Goal: Task Accomplishment & Management: Complete application form

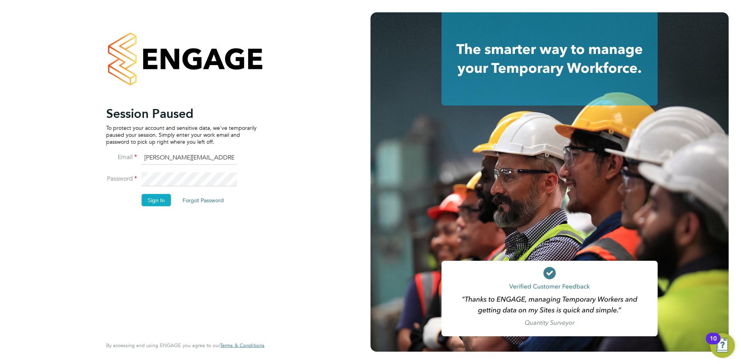
click at [161, 199] on button "Sign In" at bounding box center [156, 200] width 29 height 12
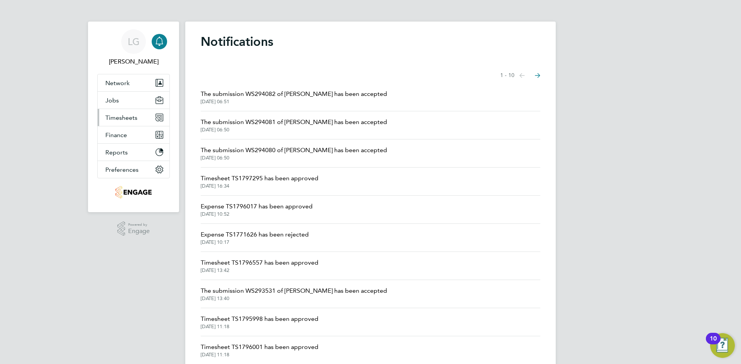
click at [119, 117] on span "Timesheets" at bounding box center [121, 117] width 32 height 7
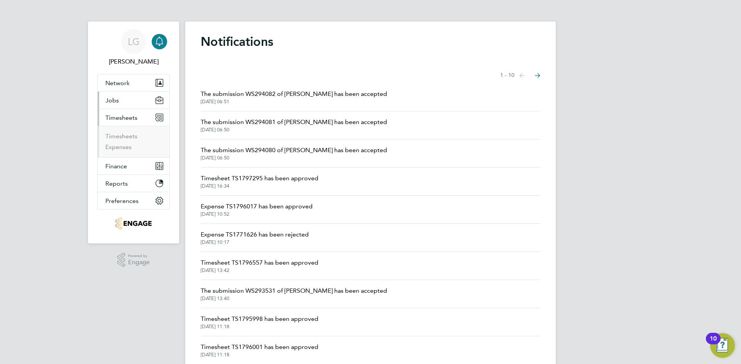
click at [114, 100] on span "Jobs" at bounding box center [111, 100] width 13 height 7
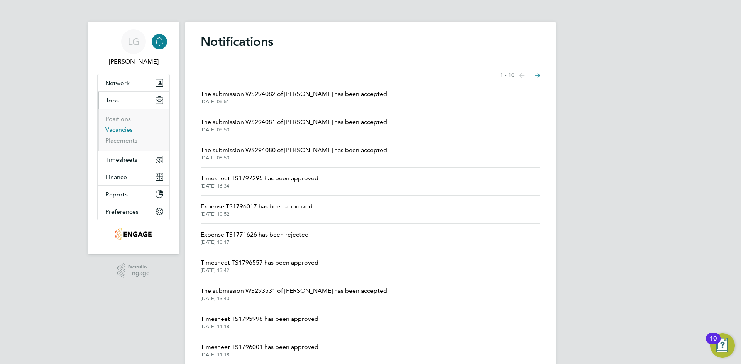
click at [125, 130] on link "Vacancies" at bounding box center [118, 129] width 27 height 7
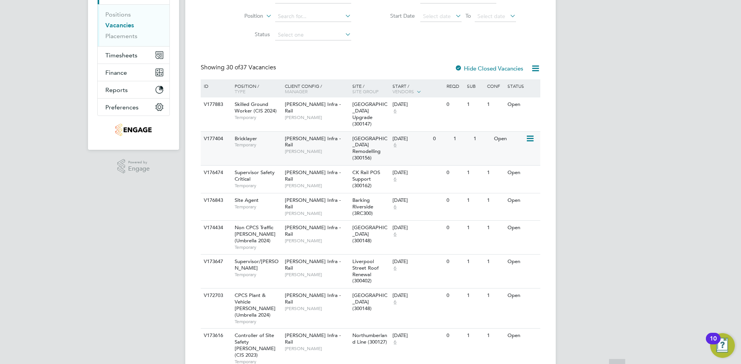
scroll to position [116, 0]
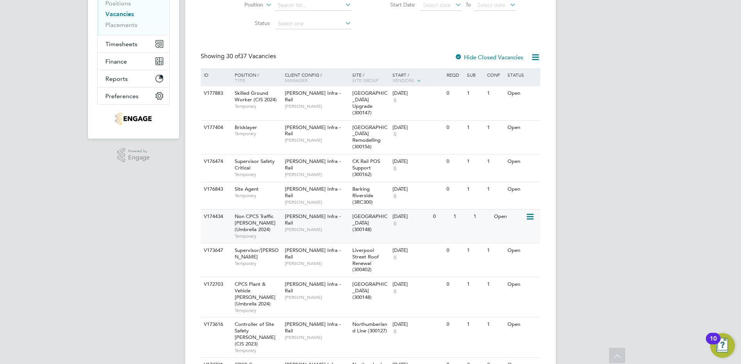
click at [332, 229] on div "[PERSON_NAME] Infra - Rail [PERSON_NAME]" at bounding box center [316, 223] width 67 height 27
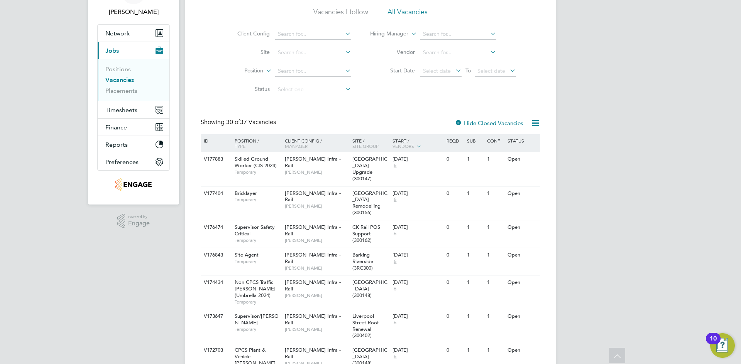
scroll to position [0, 0]
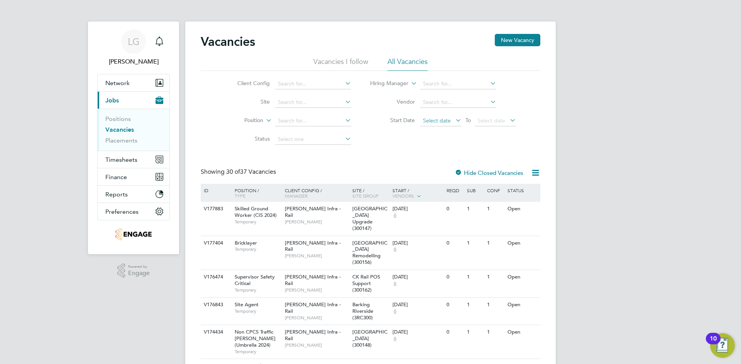
click at [446, 123] on span "Select date" at bounding box center [437, 120] width 28 height 7
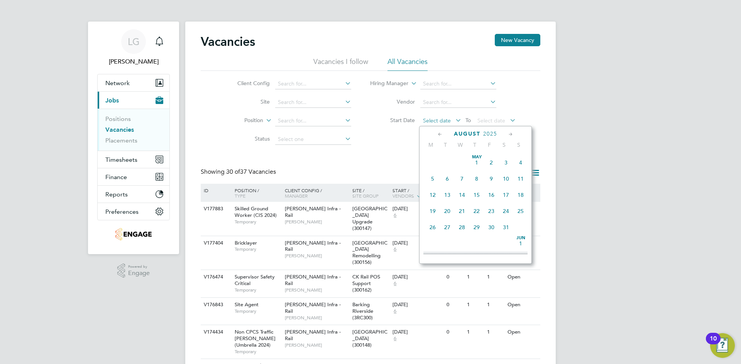
scroll to position [267, 0]
click at [434, 178] on span "4" at bounding box center [432, 172] width 15 height 15
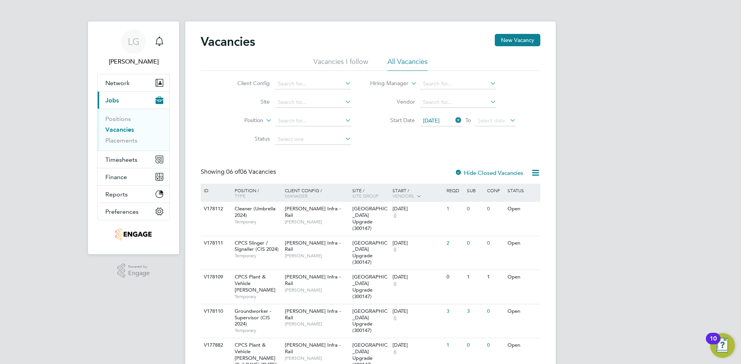
click at [47, 103] on div "LG Lee Garrity Notifications Applications: Network Team Members Businesses Site…" at bounding box center [370, 220] width 741 height 441
click at [327, 221] on div "[PERSON_NAME] Infra - Rail [PERSON_NAME]" at bounding box center [316, 215] width 67 height 27
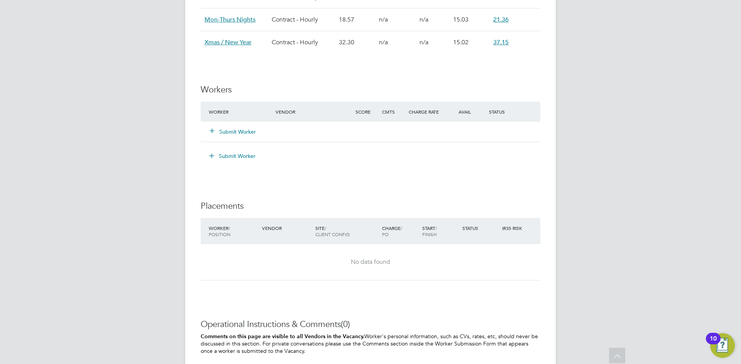
scroll to position [540, 0]
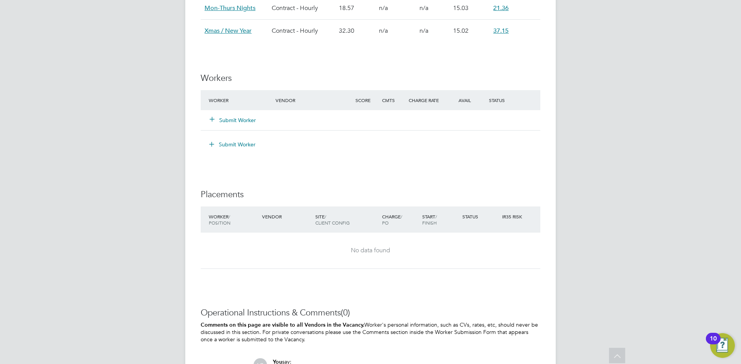
click at [248, 121] on button "Submit Worker" at bounding box center [233, 120] width 46 height 8
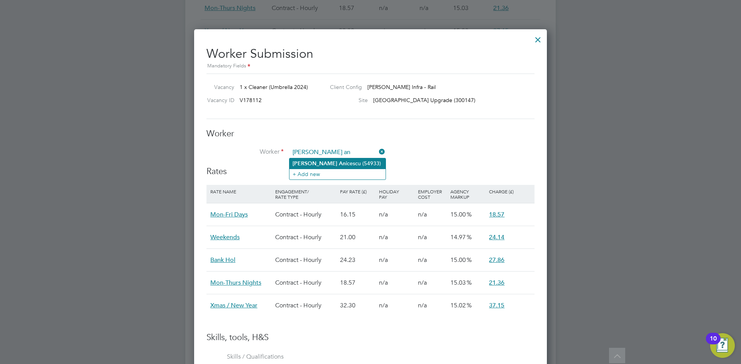
click at [318, 160] on li "Marius An icescu (54933)" at bounding box center [337, 164] width 96 height 10
type input "Marius Anicescu (54933)"
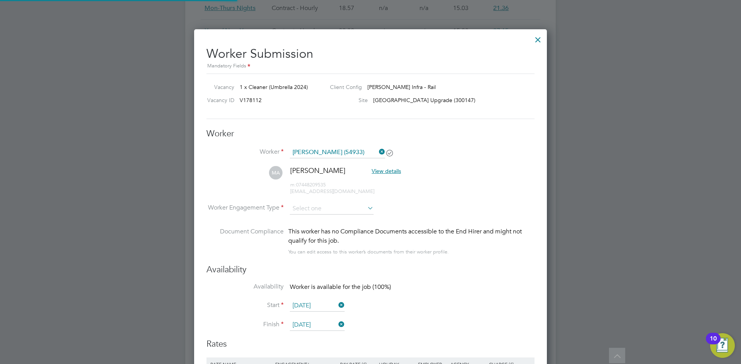
click at [447, 193] on li "MA Marius Anicescu View details m: 07448209535 mariusgabriel.29@yahoo.com" at bounding box center [370, 184] width 328 height 37
drag, startPoint x: 316, startPoint y: 201, endPoint x: 320, endPoint y: 211, distance: 10.5
click at [316, 202] on li "MA Marius Anicescu View details m: 07448209535 mariusgabriel.29@yahoo.com" at bounding box center [370, 184] width 328 height 37
click at [322, 211] on input at bounding box center [332, 209] width 84 height 12
click at [332, 216] on li "Contract" at bounding box center [331, 219] width 84 height 10
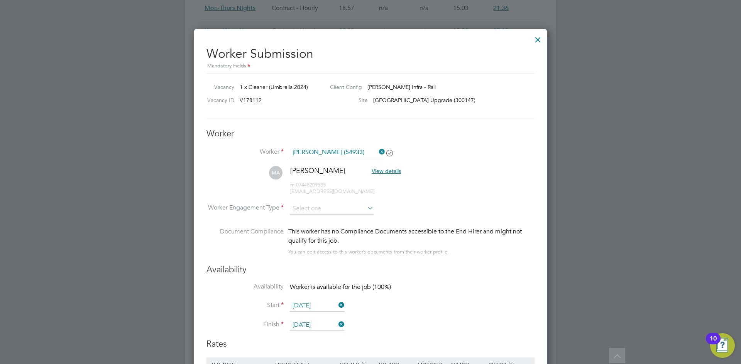
type input "Contract"
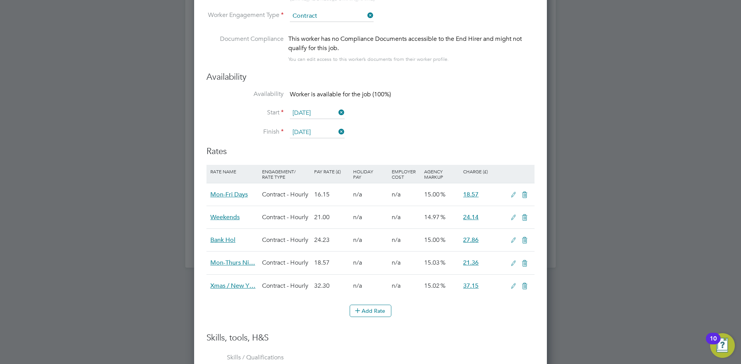
click at [460, 127] on li "Finish 15 Aug 2025" at bounding box center [370, 136] width 328 height 19
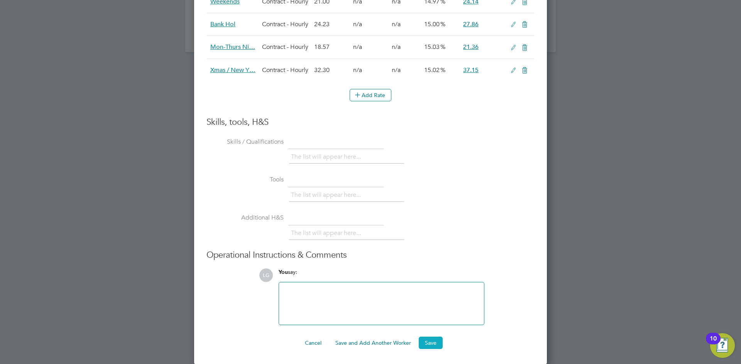
click at [435, 346] on button "Save" at bounding box center [430, 343] width 24 height 12
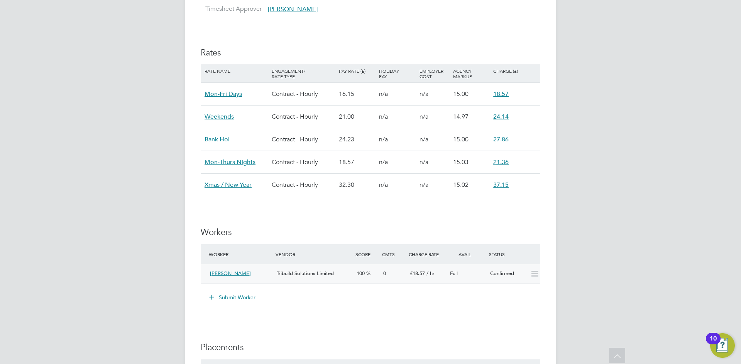
click at [266, 273] on div "Marius Anicescu" at bounding box center [240, 274] width 67 height 13
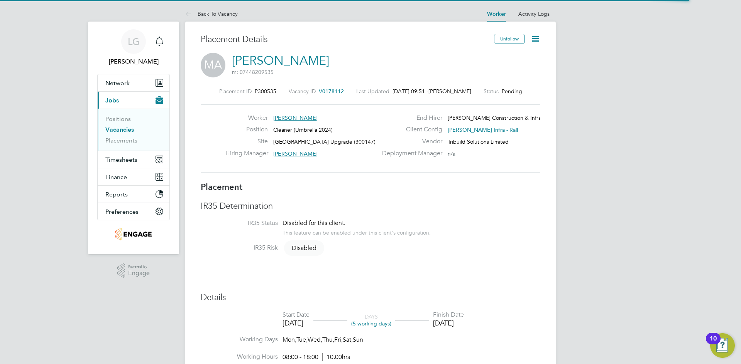
click at [540, 36] on icon at bounding box center [535, 39] width 10 height 10
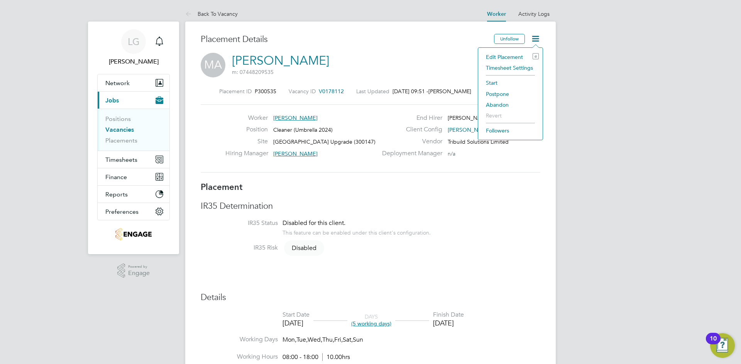
click at [490, 82] on li "Start" at bounding box center [510, 83] width 57 height 11
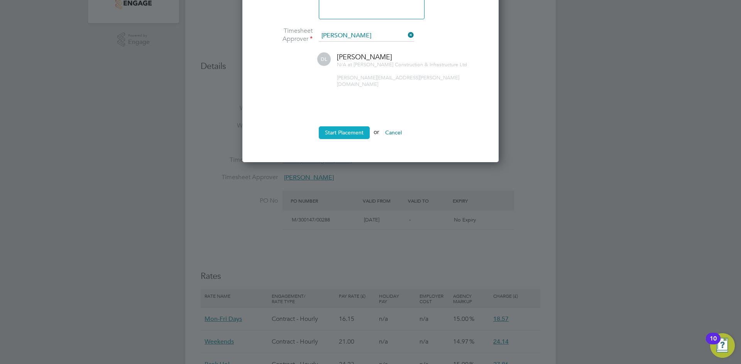
click at [349, 129] on button "Start Placement" at bounding box center [344, 133] width 51 height 12
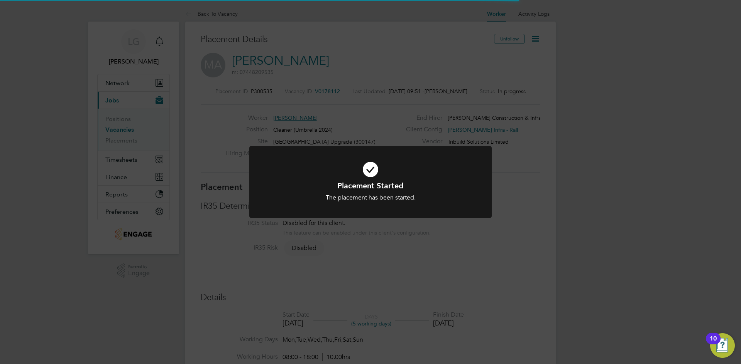
click at [66, 199] on div "Placement Started The placement has been started. Cancel Okay" at bounding box center [370, 182] width 741 height 364
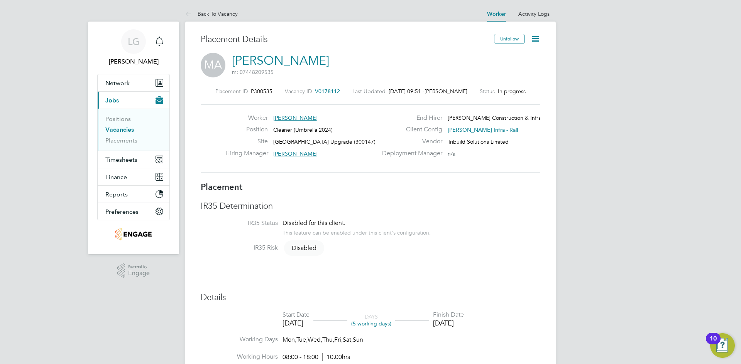
click at [127, 130] on link "Vacancies" at bounding box center [119, 129] width 29 height 7
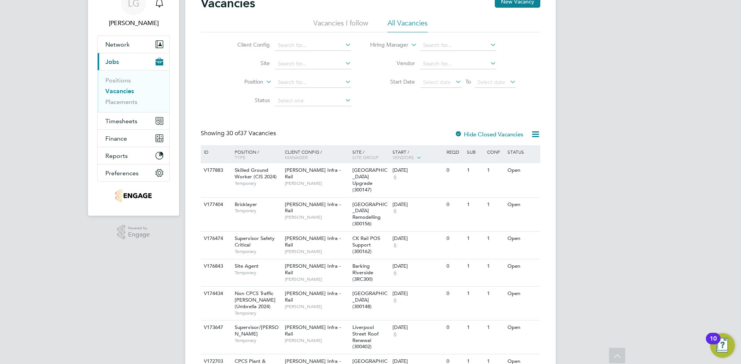
click at [442, 77] on li "Start Date Select date To Select date" at bounding box center [443, 82] width 165 height 19
click at [440, 81] on span "Select date" at bounding box center [437, 82] width 28 height 7
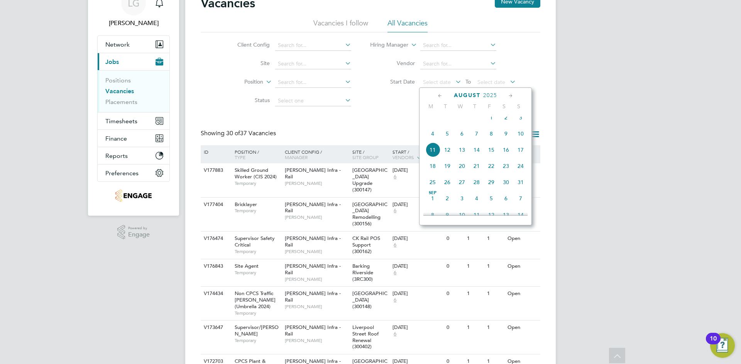
click at [433, 140] on span "4" at bounding box center [432, 134] width 15 height 15
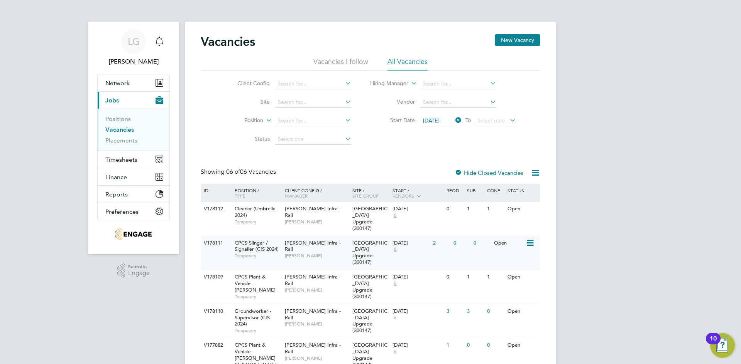
click at [317, 255] on div "Morgan Sindall Infra - Rail Damian Liviu" at bounding box center [316, 249] width 67 height 27
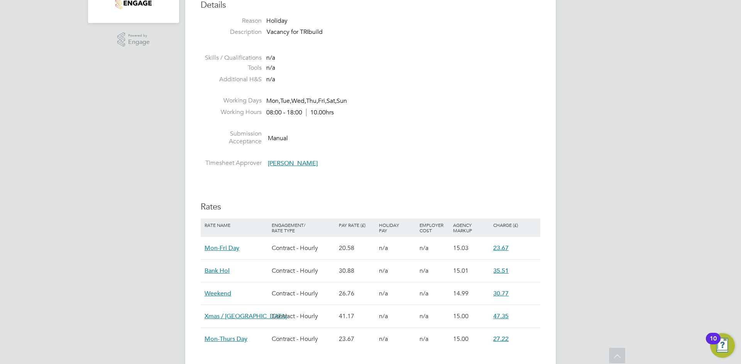
scroll to position [424, 0]
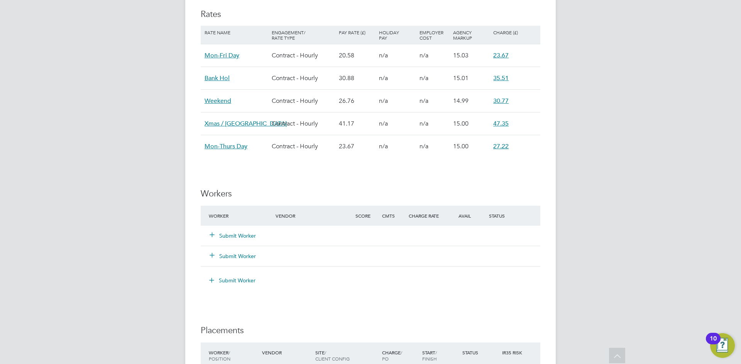
click at [242, 237] on button "Submit Worker" at bounding box center [233, 236] width 46 height 8
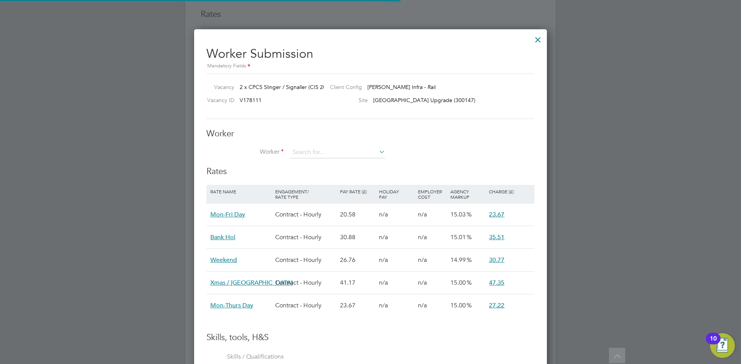
scroll to position [23, 65]
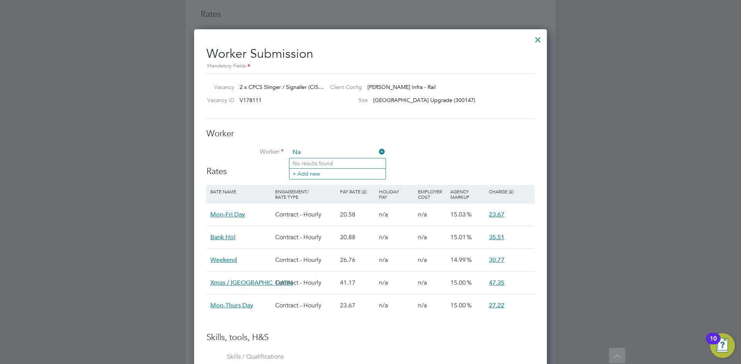
type input "N"
click at [115, 156] on div at bounding box center [370, 182] width 741 height 364
click at [540, 40] on div at bounding box center [538, 38] width 14 height 14
